Goal: Task Accomplishment & Management: Manage account settings

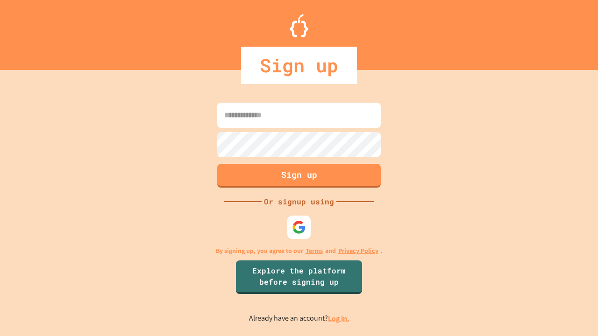
click at [339, 319] on link "Log in." at bounding box center [338, 319] width 21 height 10
